Goal: Task Accomplishment & Management: Use online tool/utility

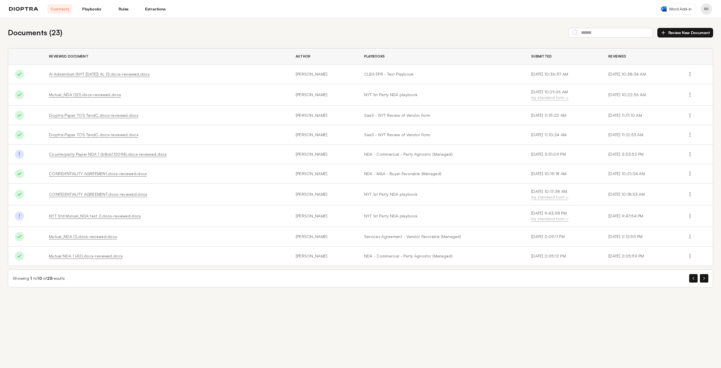
click at [681, 34] on button "Review New Document" at bounding box center [686, 33] width 56 height 10
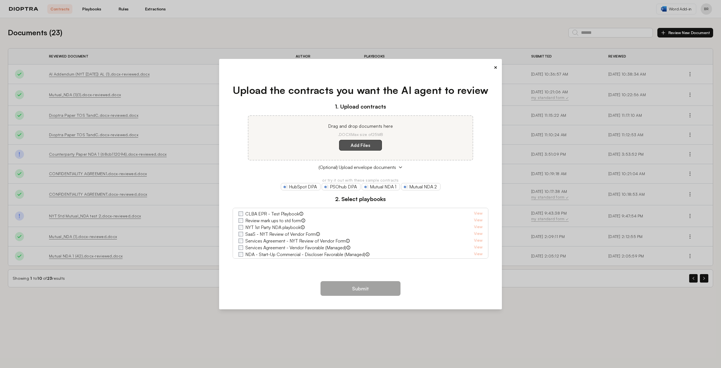
click at [348, 144] on label "Add Files" at bounding box center [360, 145] width 43 height 11
click at [0, 0] on here "Add Files" at bounding box center [0, 0] width 0 height 0
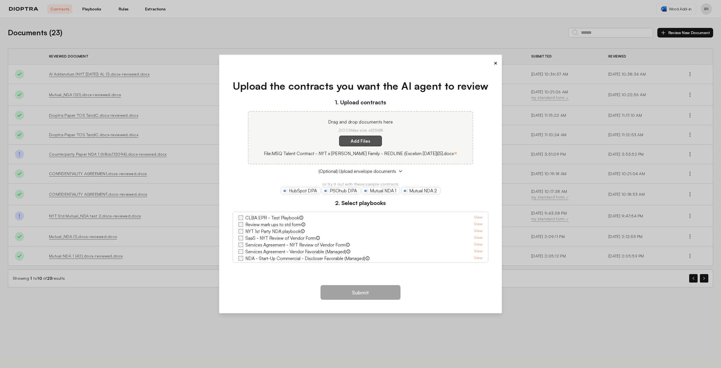
click at [373, 140] on label "Add Files" at bounding box center [360, 141] width 43 height 11
click at [0, 0] on here "Add Files" at bounding box center [0, 0] width 0 height 0
click at [357, 141] on label "Add Files" at bounding box center [360, 141] width 43 height 11
click at [0, 0] on here "Add Files" at bounding box center [0, 0] width 0 height 0
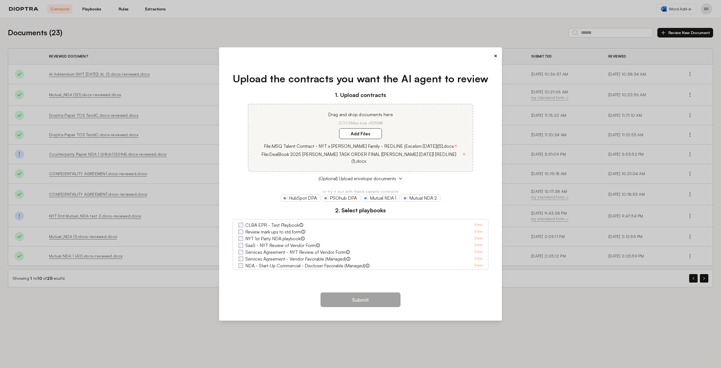
click at [376, 118] on p "Drag and drop documents here" at bounding box center [360, 114] width 211 height 7
click at [454, 148] on button "×" at bounding box center [456, 146] width 4 height 8
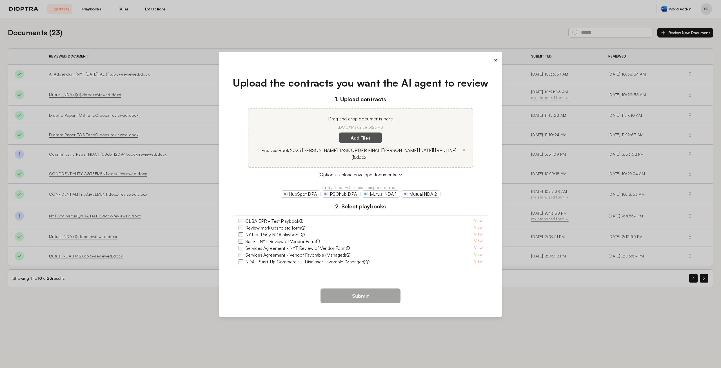
click at [348, 142] on label "Add Files" at bounding box center [360, 137] width 43 height 11
click at [0, 0] on here "Add Files" at bounding box center [0, 0] width 0 height 0
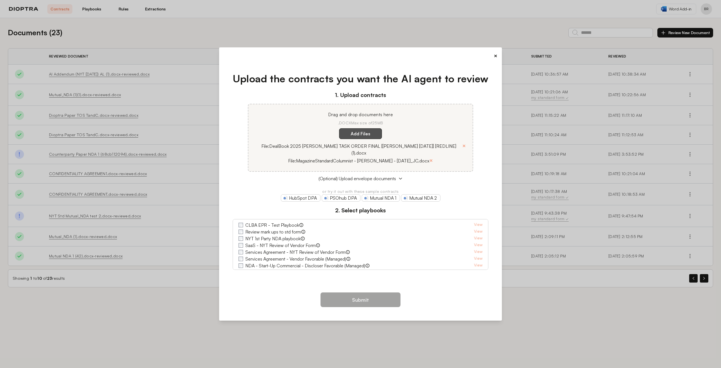
click at [364, 138] on label "Add Files" at bounding box center [360, 133] width 43 height 11
click at [0, 0] on here "Add Files" at bounding box center [0, 0] width 0 height 0
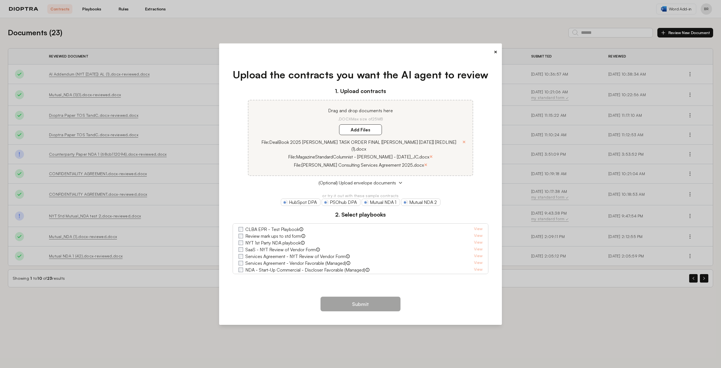
click at [261, 227] on label "CLBA EPR - Test Playbook" at bounding box center [272, 229] width 54 height 7
click at [261, 253] on label "Services Agreement - NYT Review of Vendor Form" at bounding box center [295, 256] width 100 height 7
click at [370, 297] on button "Submit" at bounding box center [361, 303] width 80 height 15
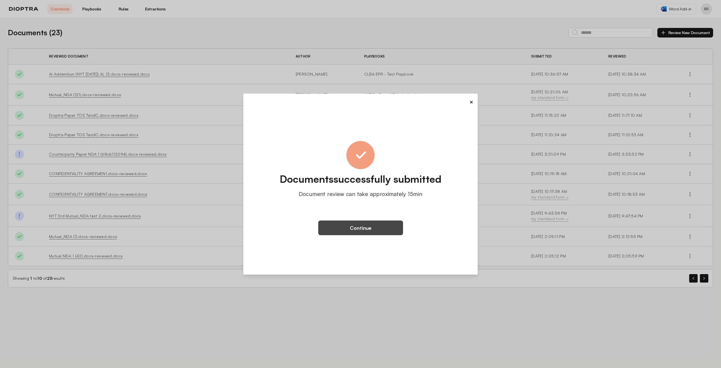
click at [372, 232] on button "Continue" at bounding box center [360, 227] width 85 height 15
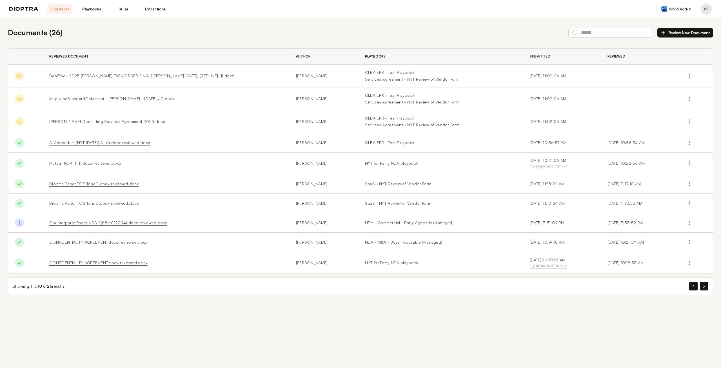
click at [63, 9] on link "Contracts" at bounding box center [59, 9] width 25 height 10
click at [95, 9] on link "Playbooks" at bounding box center [91, 9] width 25 height 10
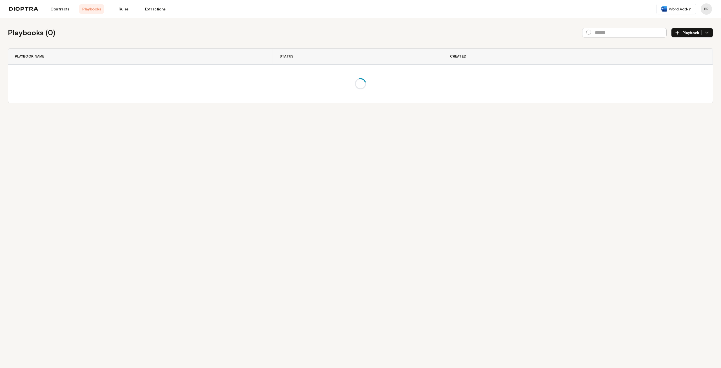
click at [59, 10] on link "Contracts" at bounding box center [59, 9] width 25 height 10
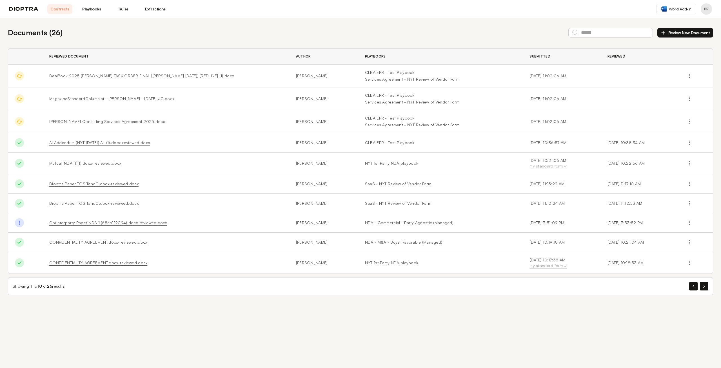
click at [231, 117] on td "[PERSON_NAME] Consulting Services Agreement 2025.docx" at bounding box center [166, 121] width 247 height 23
drag, startPoint x: 117, startPoint y: 126, endPoint x: 113, endPoint y: 125, distance: 4.0
click at [116, 126] on td "[PERSON_NAME] Consulting Services Agreement 2025.docx" at bounding box center [166, 121] width 247 height 23
click at [688, 114] on td at bounding box center [696, 121] width 34 height 23
drag, startPoint x: 687, startPoint y: 118, endPoint x: 690, endPoint y: 121, distance: 3.8
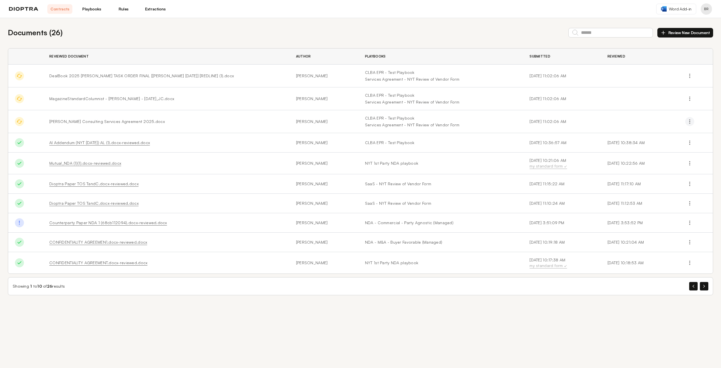
click at [689, 119] on button "button" at bounding box center [689, 121] width 9 height 9
drag, startPoint x: 619, startPoint y: 130, endPoint x: 595, endPoint y: 130, distance: 24.2
click at [618, 130] on td at bounding box center [640, 121] width 78 height 23
click at [114, 124] on td "[PERSON_NAME] Consulting Services Agreement 2025.docx" at bounding box center [166, 121] width 247 height 23
